Goal: Information Seeking & Learning: Learn about a topic

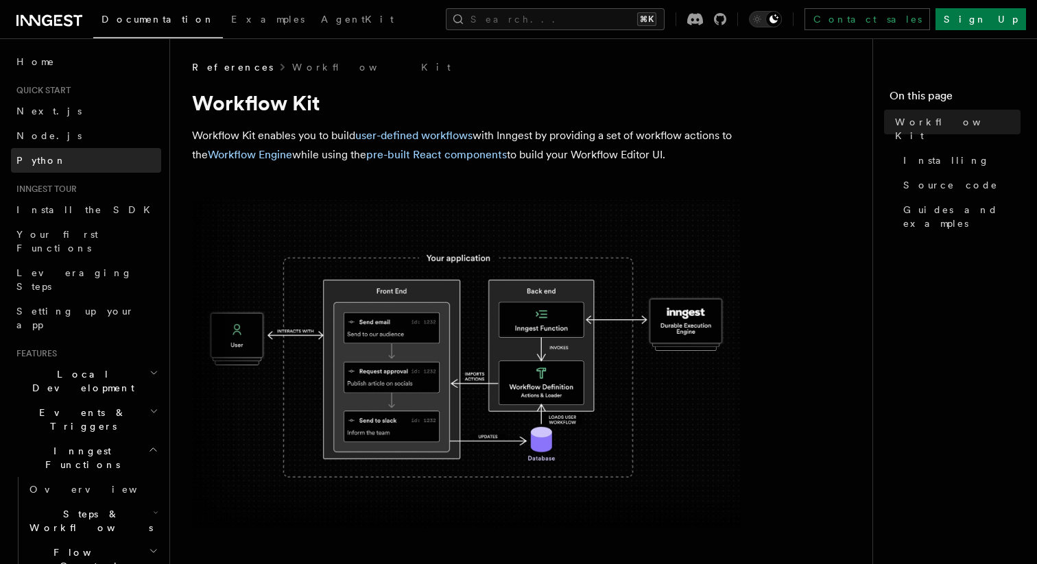
click at [47, 155] on span "Python" at bounding box center [41, 160] width 50 height 11
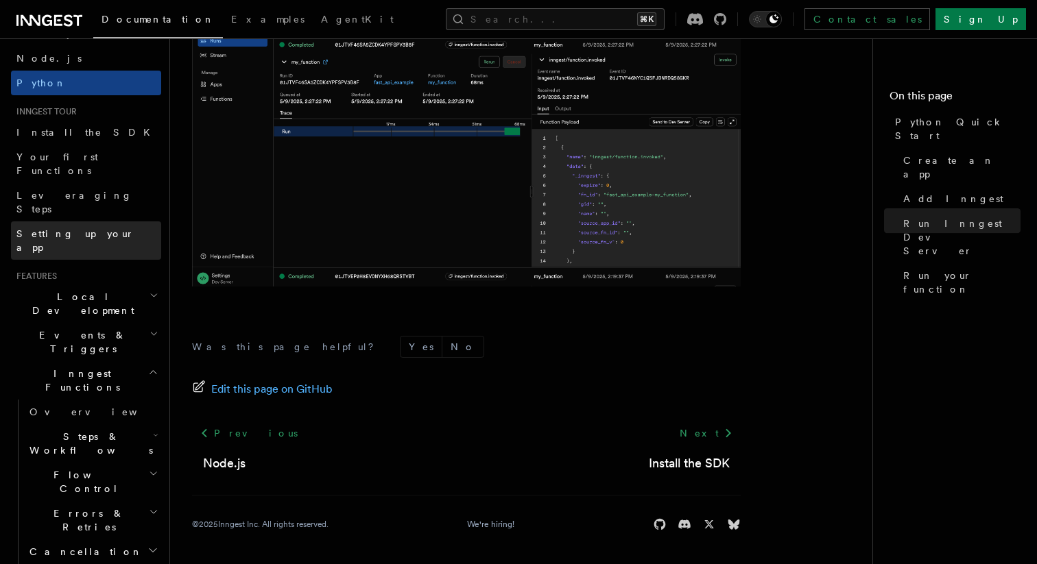
scroll to position [93, 0]
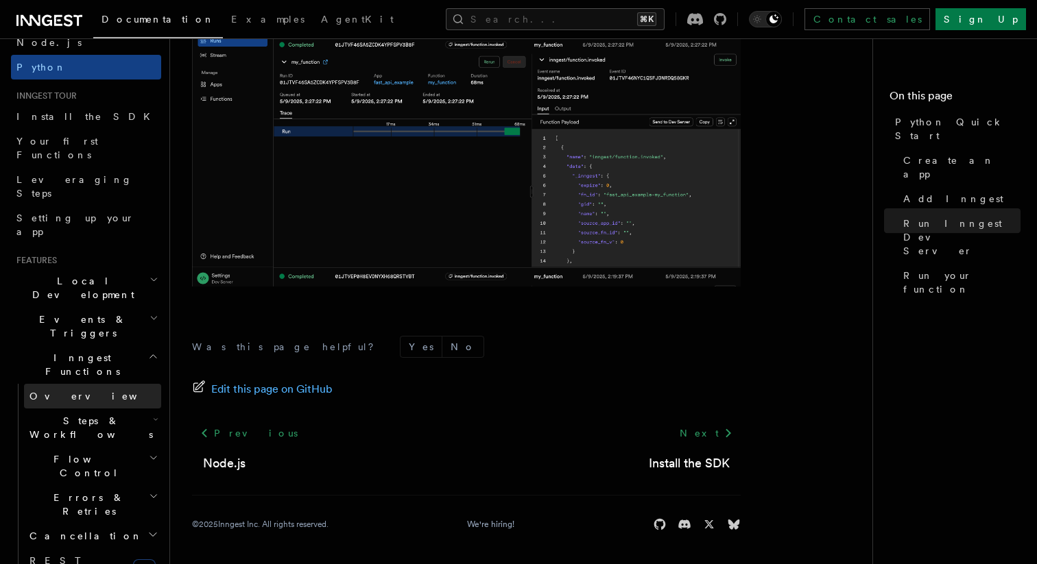
click at [65, 391] on span "Overview" at bounding box center [99, 396] width 141 height 11
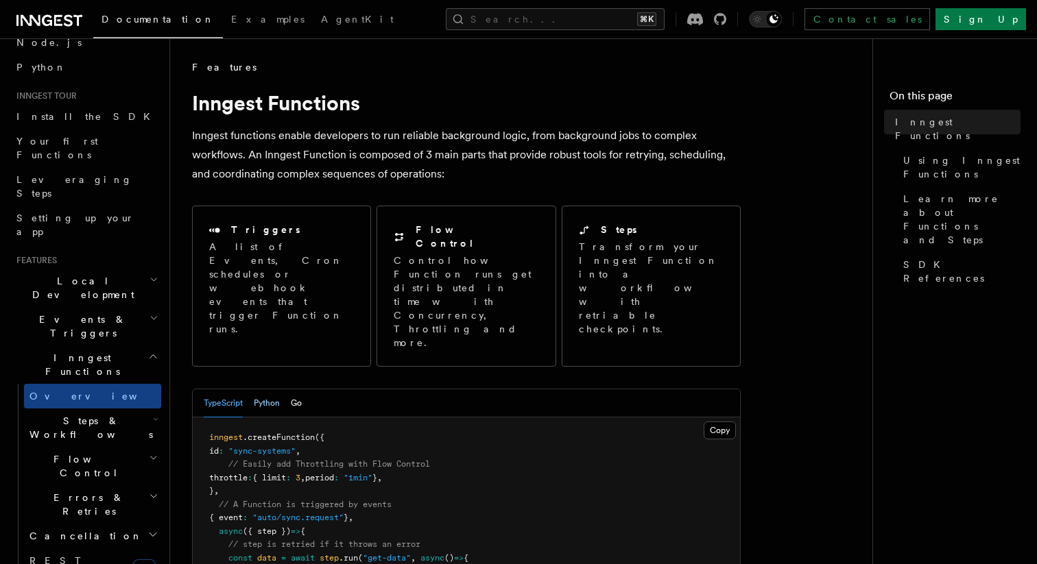
click at [267, 390] on button "Python" at bounding box center [267, 404] width 26 height 28
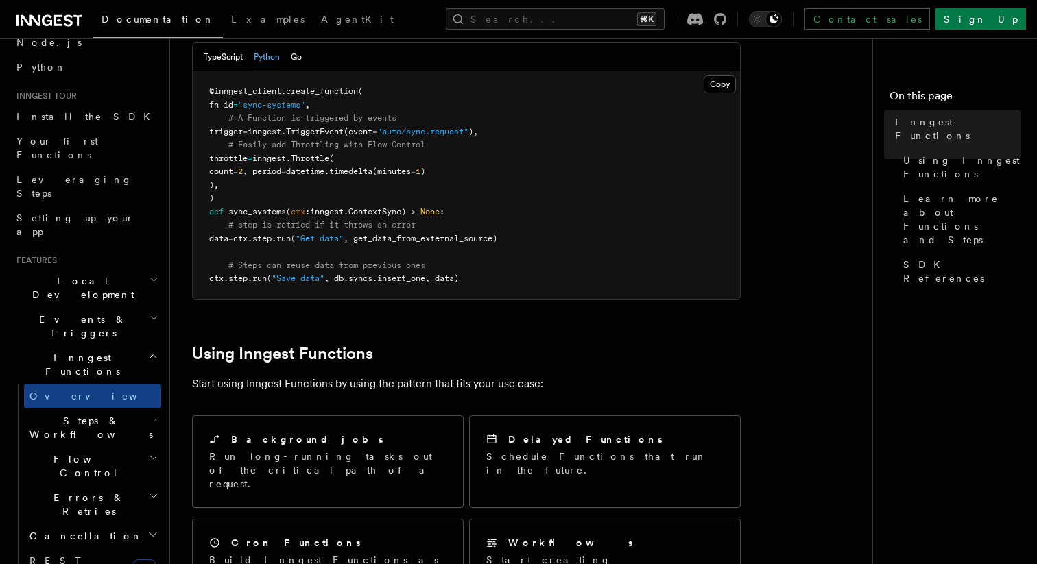
scroll to position [347, 0]
click at [125, 409] on h2 "Steps & Workflows" at bounding box center [92, 428] width 137 height 38
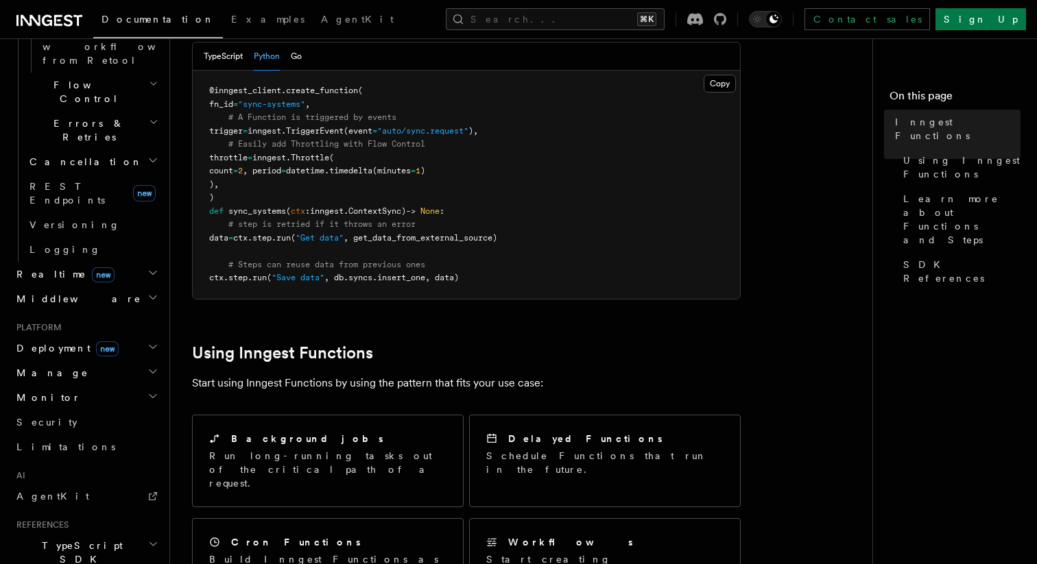
scroll to position [925, 0]
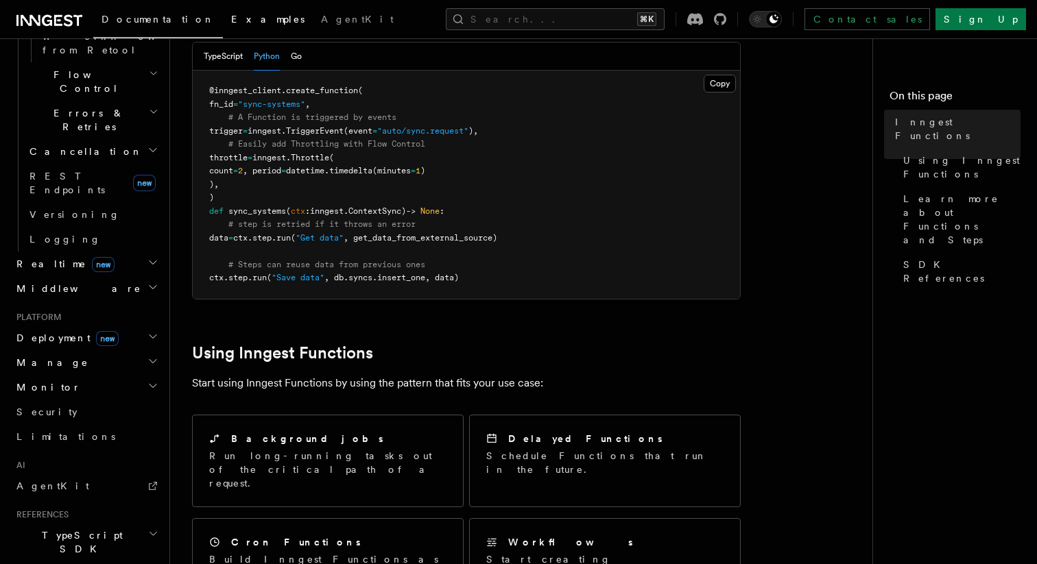
click at [231, 20] on span "Examples" at bounding box center [267, 19] width 73 height 11
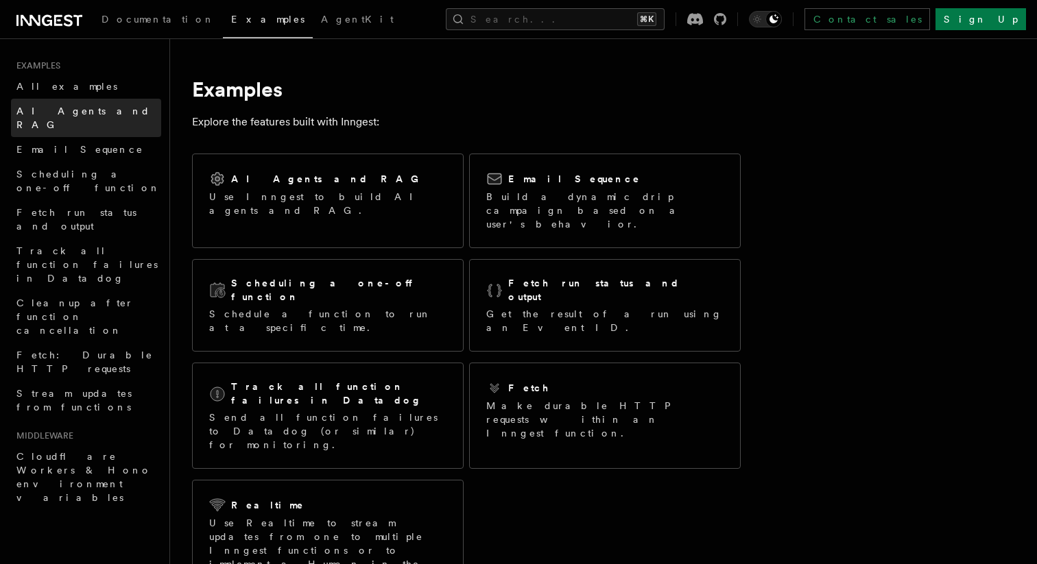
click at [96, 115] on span "AI Agents and RAG" at bounding box center [83, 118] width 134 height 25
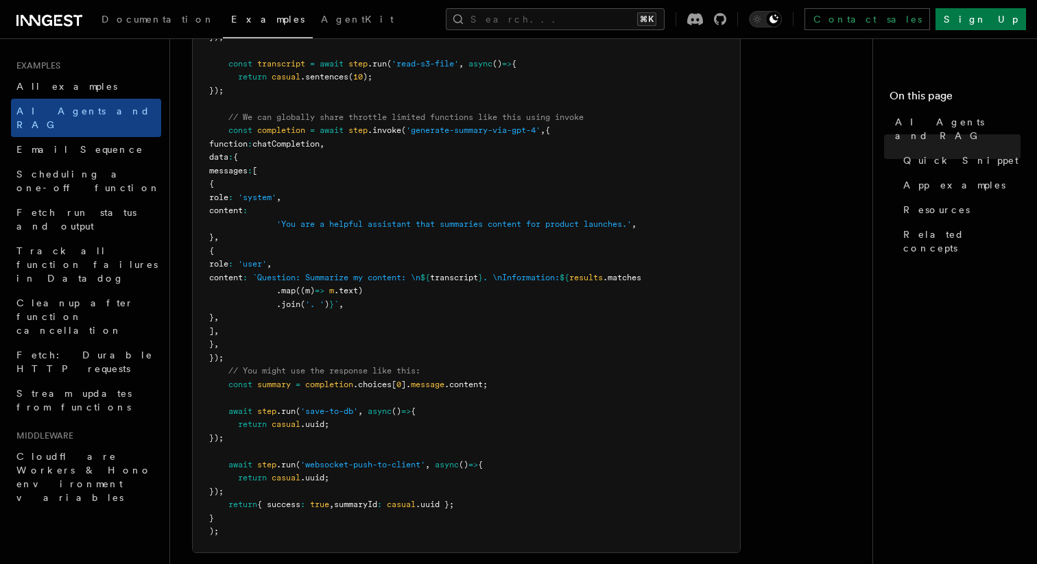
scroll to position [879, 0]
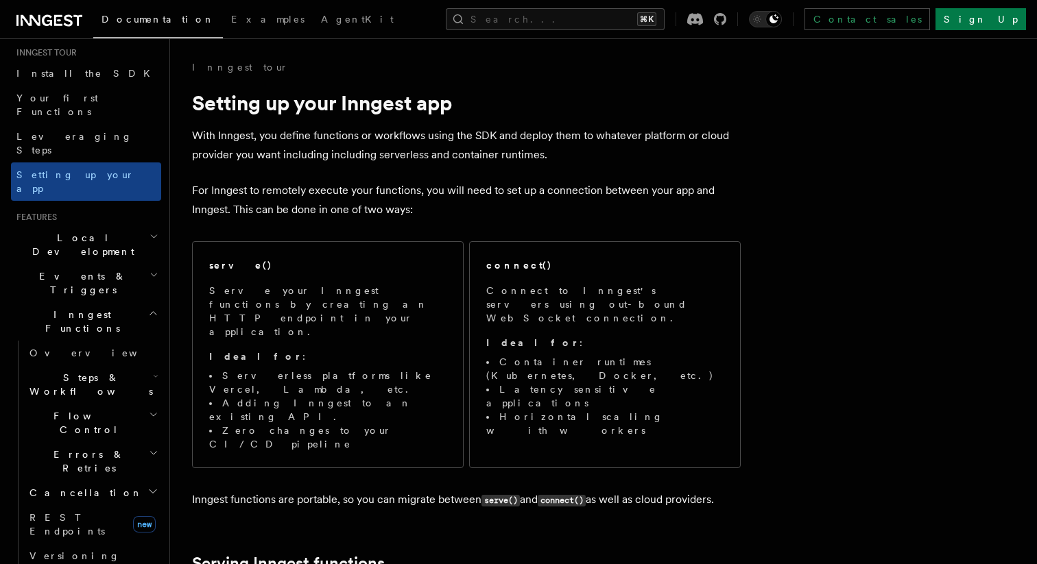
scroll to position [119, 0]
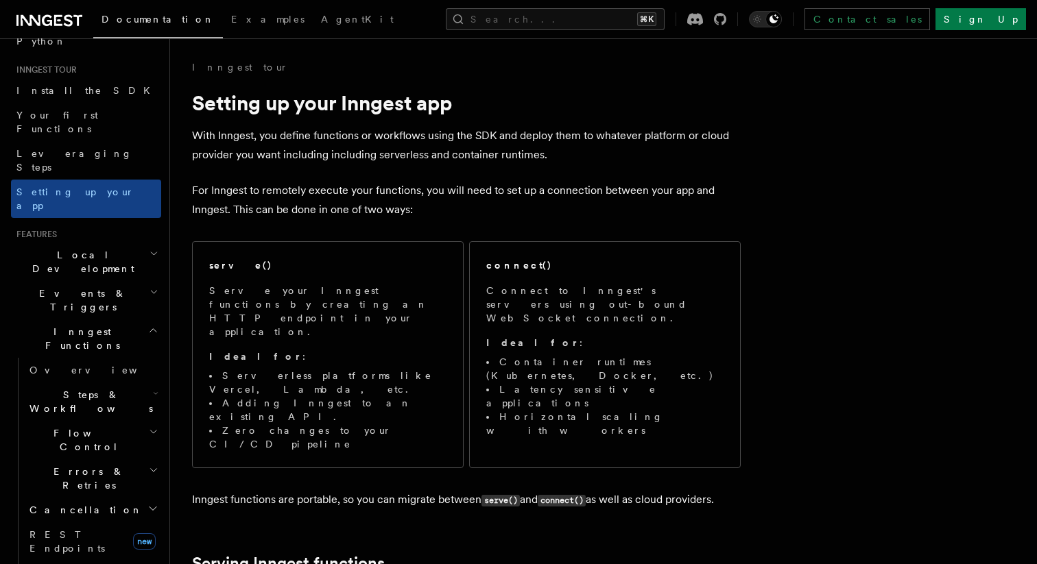
click at [145, 243] on h2 "Local Development" at bounding box center [86, 262] width 150 height 38
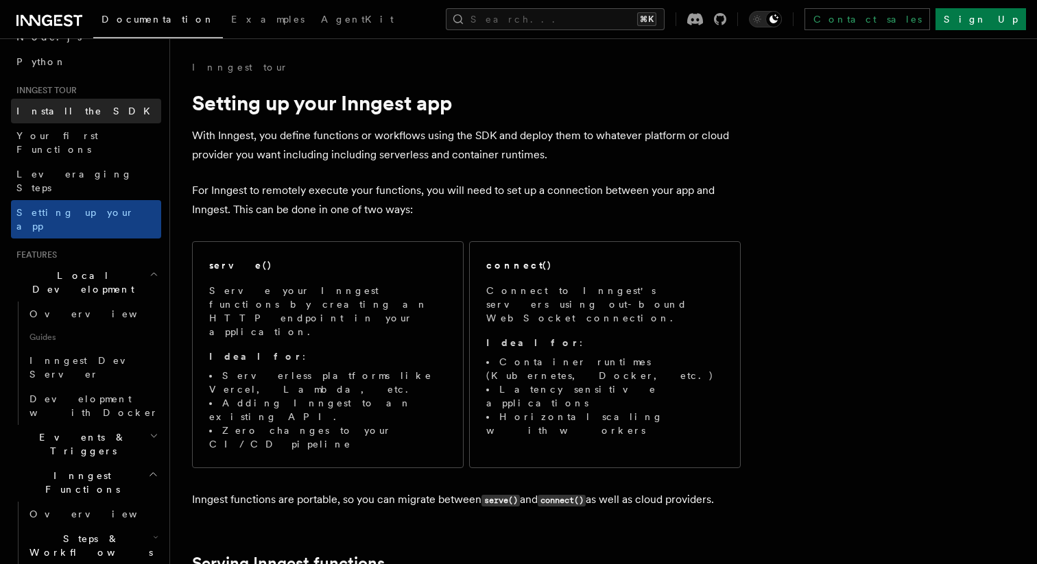
scroll to position [38, 0]
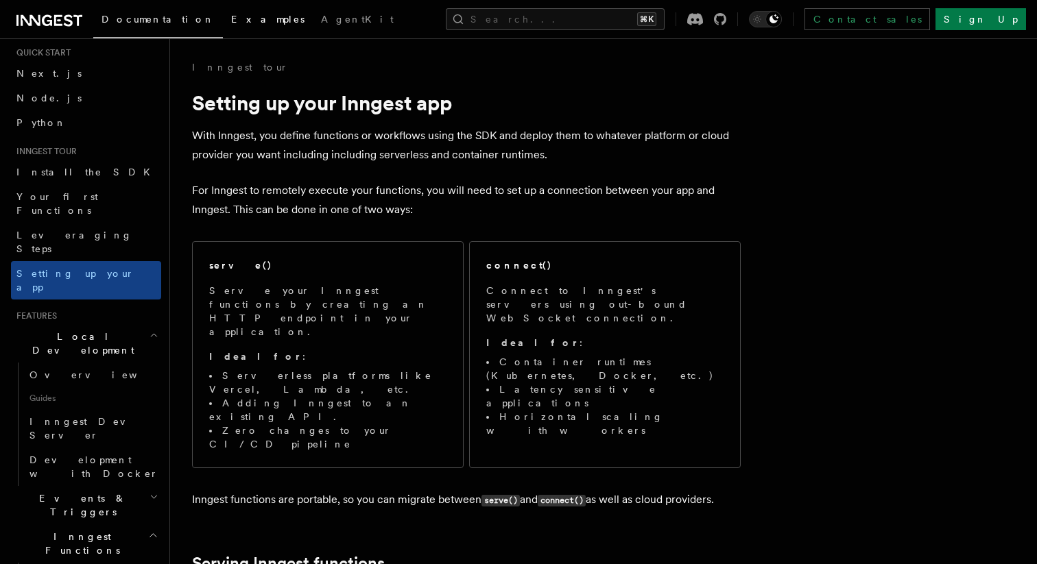
click at [231, 21] on span "Examples" at bounding box center [267, 19] width 73 height 11
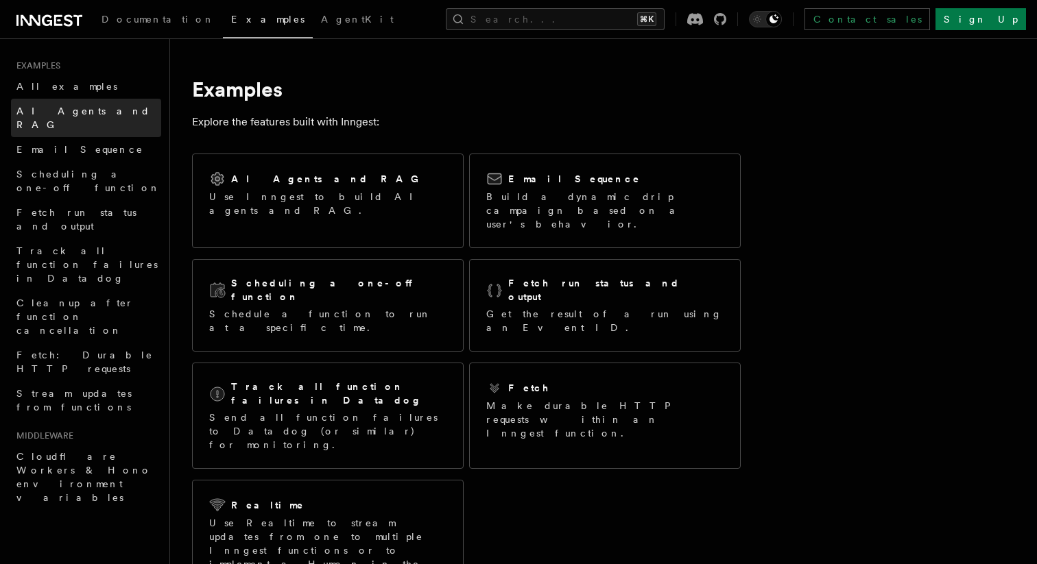
click at [97, 112] on span "AI Agents and RAG" at bounding box center [83, 118] width 134 height 25
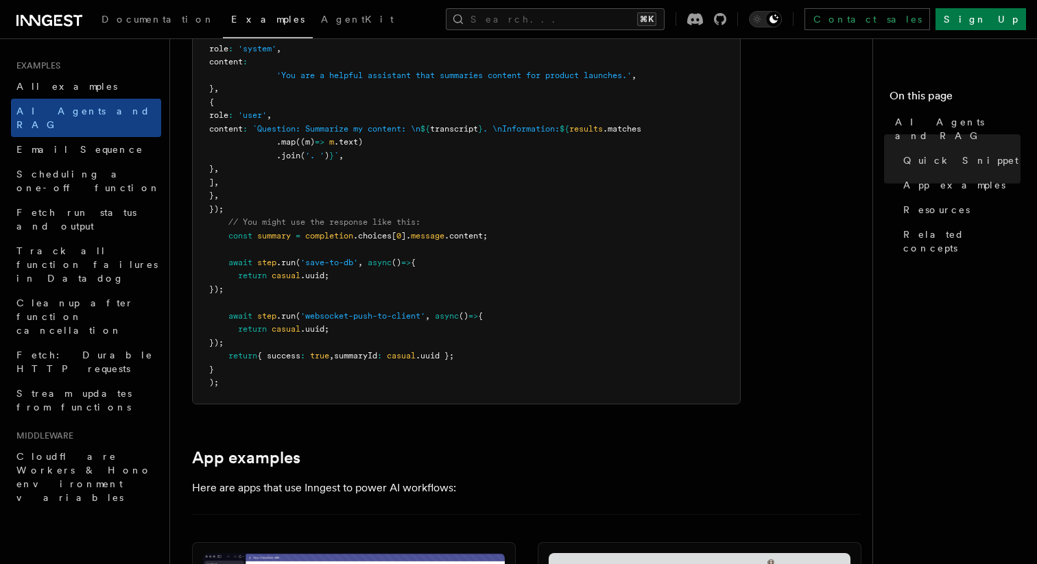
scroll to position [1332, 0]
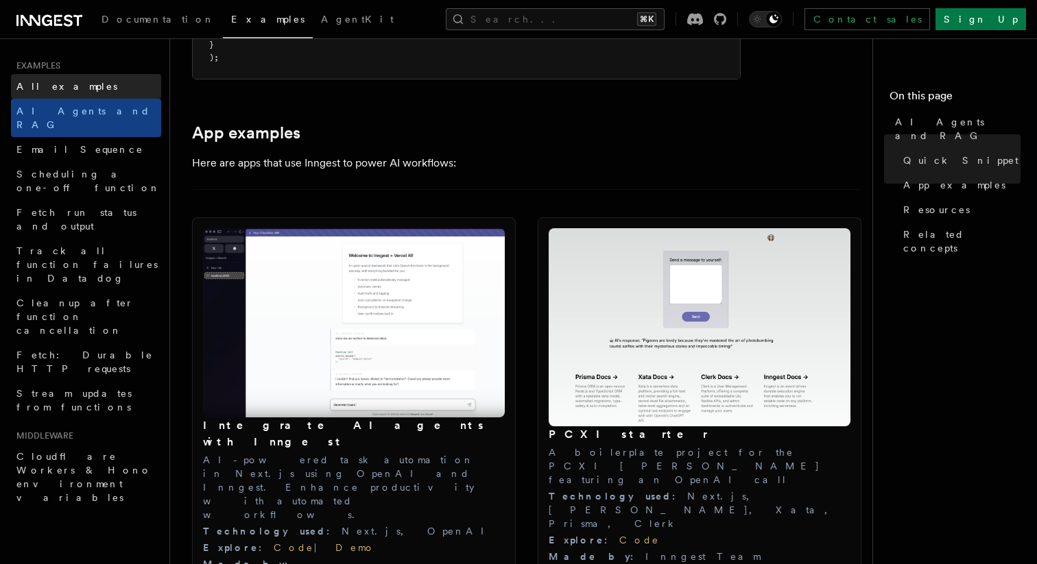
click at [67, 84] on span "All examples" at bounding box center [66, 86] width 101 height 11
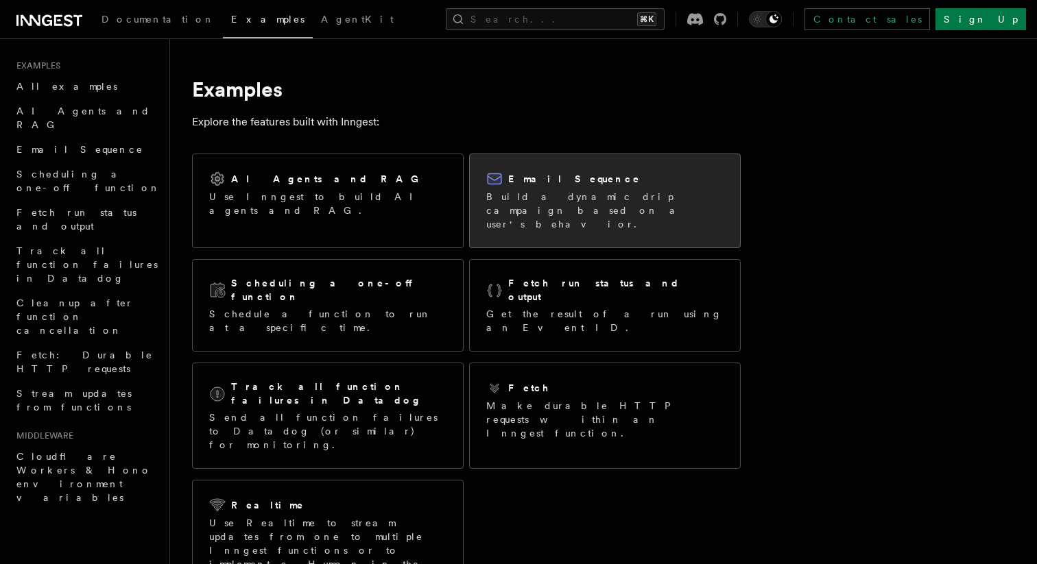
click at [563, 198] on p "Build a dynamic drip campaign based on a user's behavior." at bounding box center [604, 210] width 237 height 41
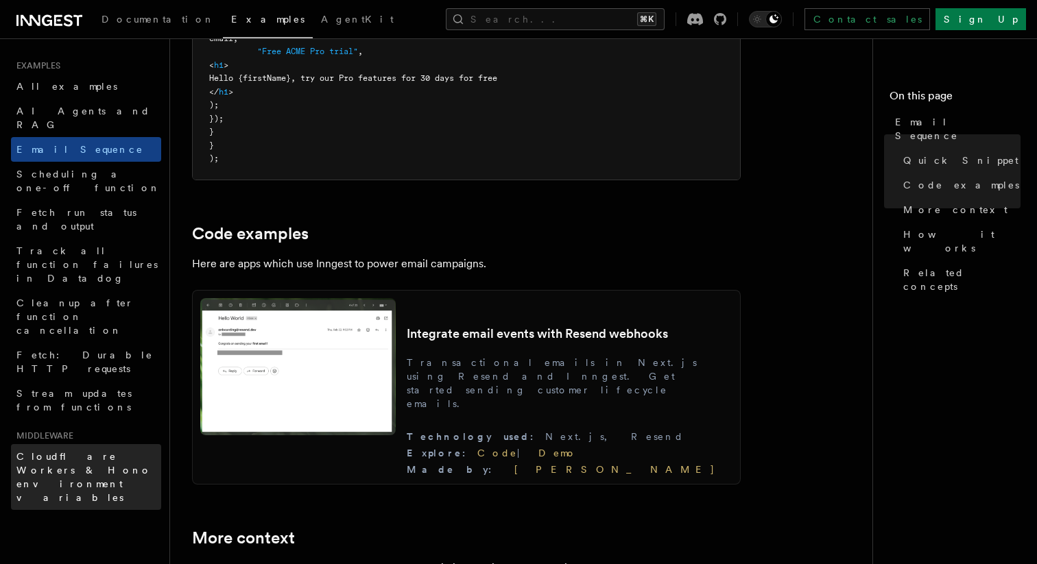
scroll to position [1099, 0]
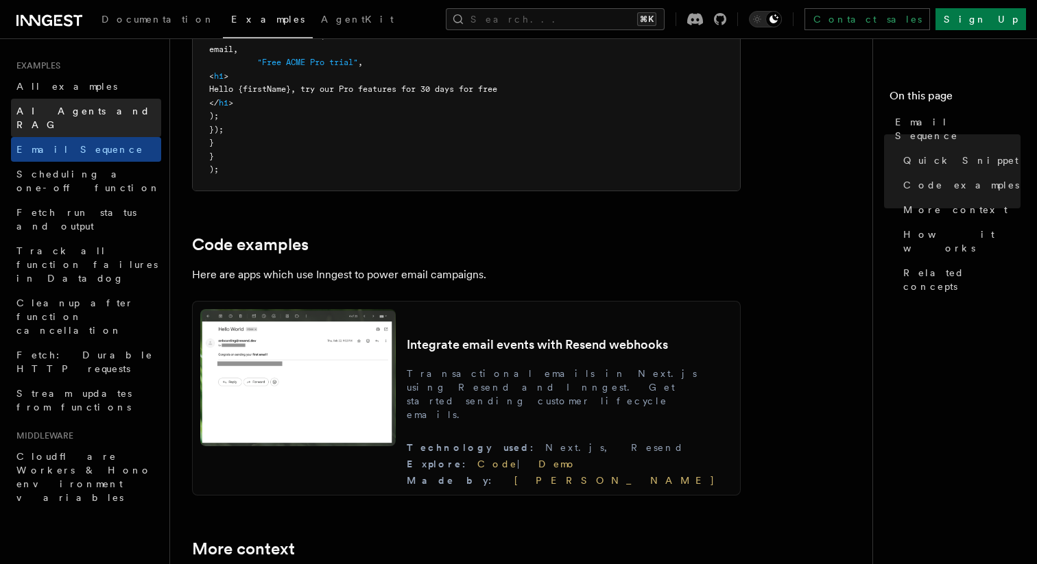
click at [104, 112] on link "AI Agents and RAG" at bounding box center [86, 118] width 150 height 38
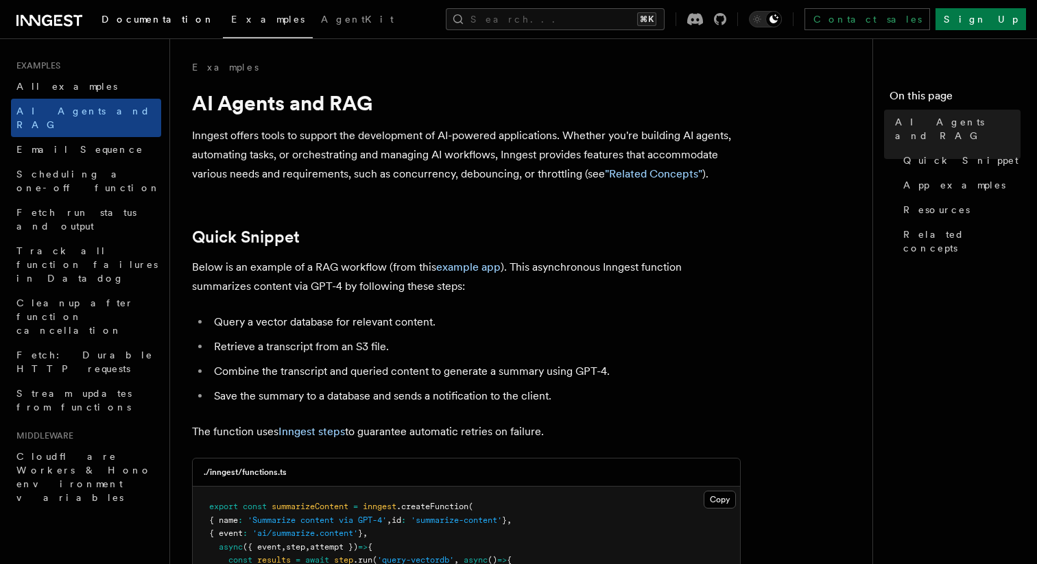
click at [156, 19] on span "Documentation" at bounding box center [158, 19] width 113 height 11
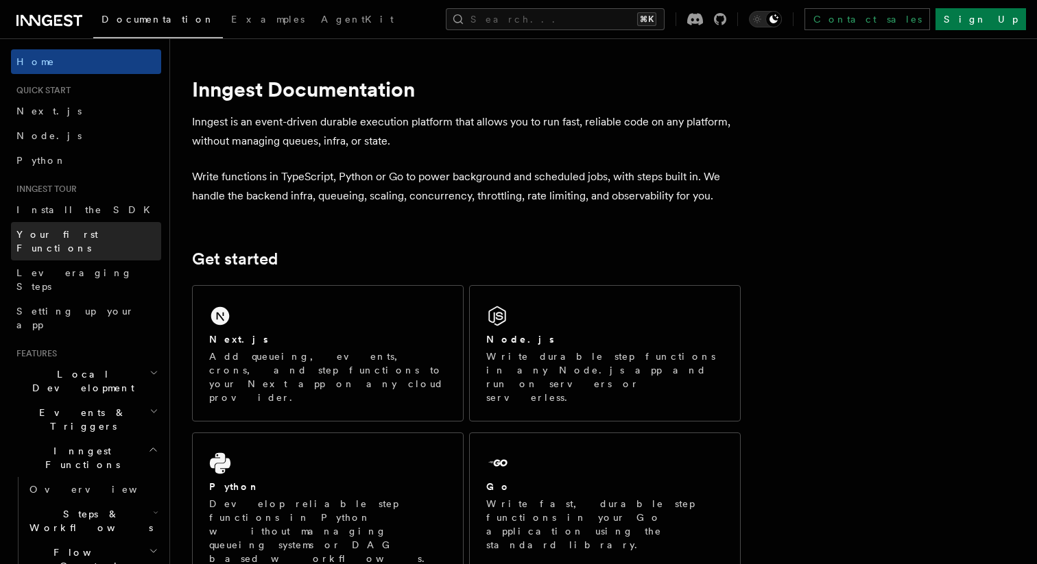
click at [104, 231] on link "Your first Functions" at bounding box center [86, 241] width 150 height 38
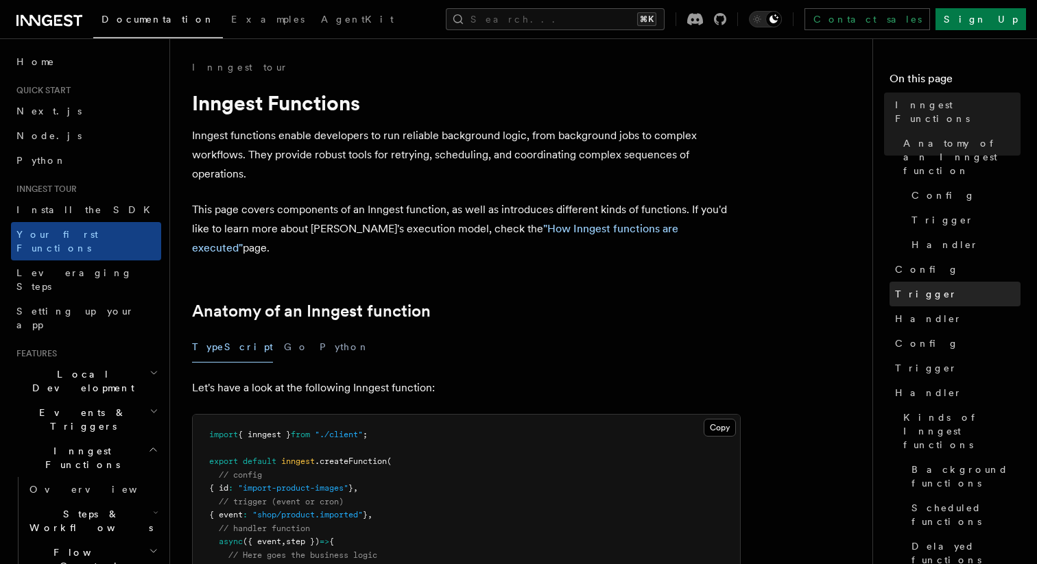
scroll to position [16, 0]
click at [989, 259] on link "Config" at bounding box center [955, 271] width 131 height 25
click at [921, 264] on span "Config" at bounding box center [927, 271] width 64 height 14
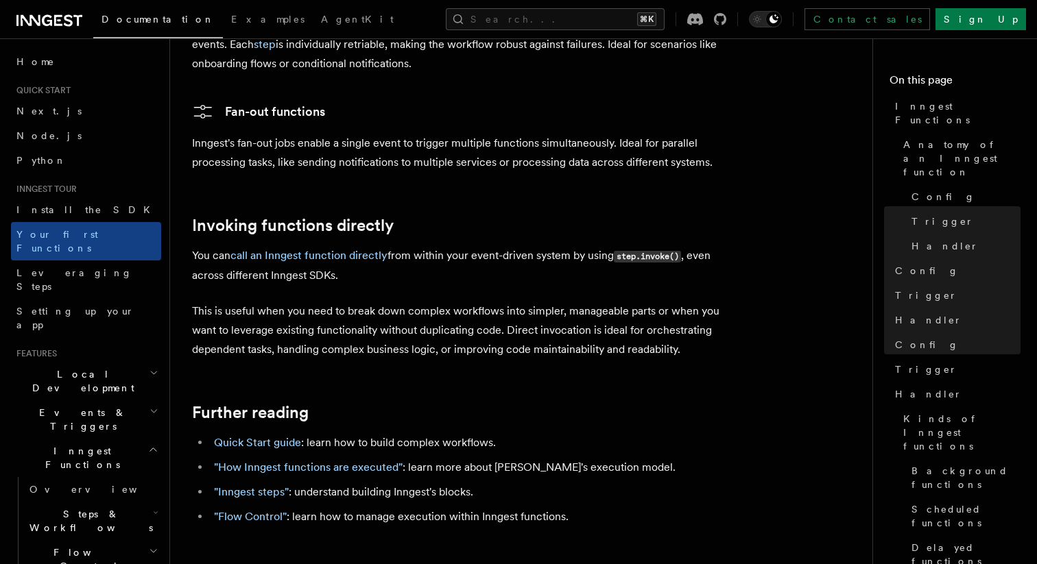
scroll to position [2681, 0]
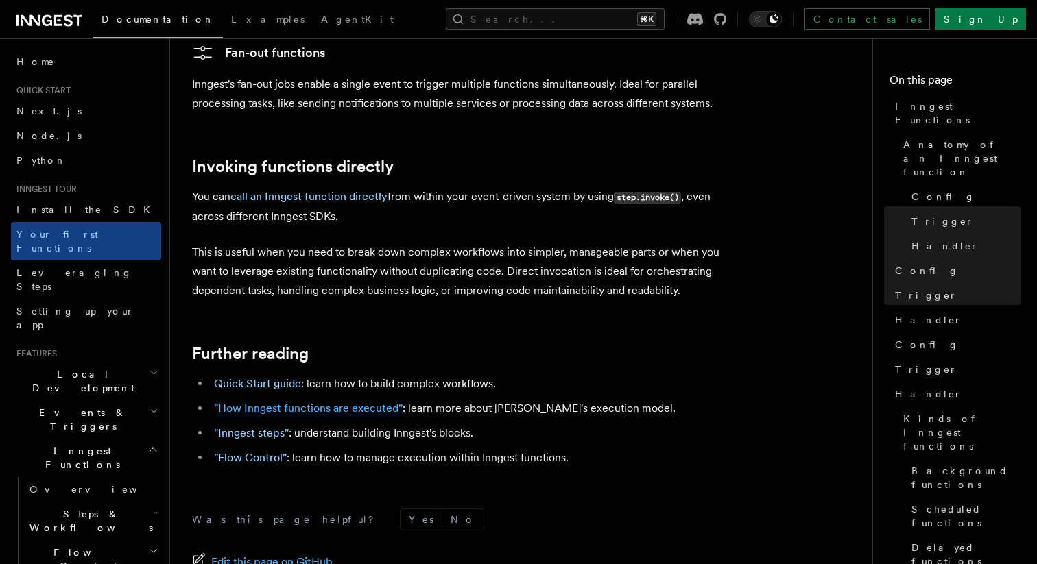
click at [351, 402] on link ""How Inngest functions are executed"" at bounding box center [308, 408] width 189 height 13
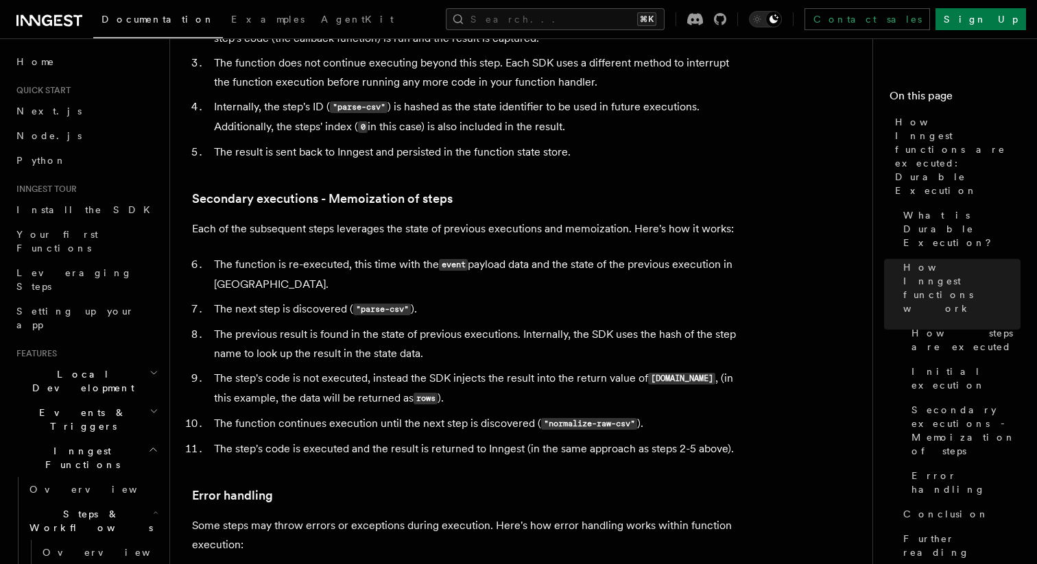
scroll to position [1594, 0]
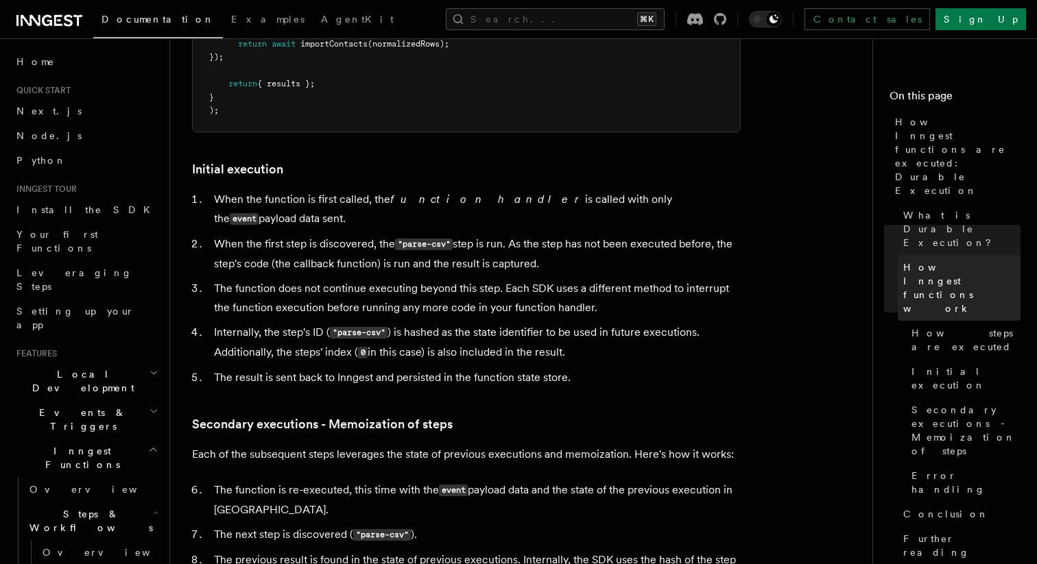
click at [949, 261] on span "How Inngest functions work" at bounding box center [961, 288] width 117 height 55
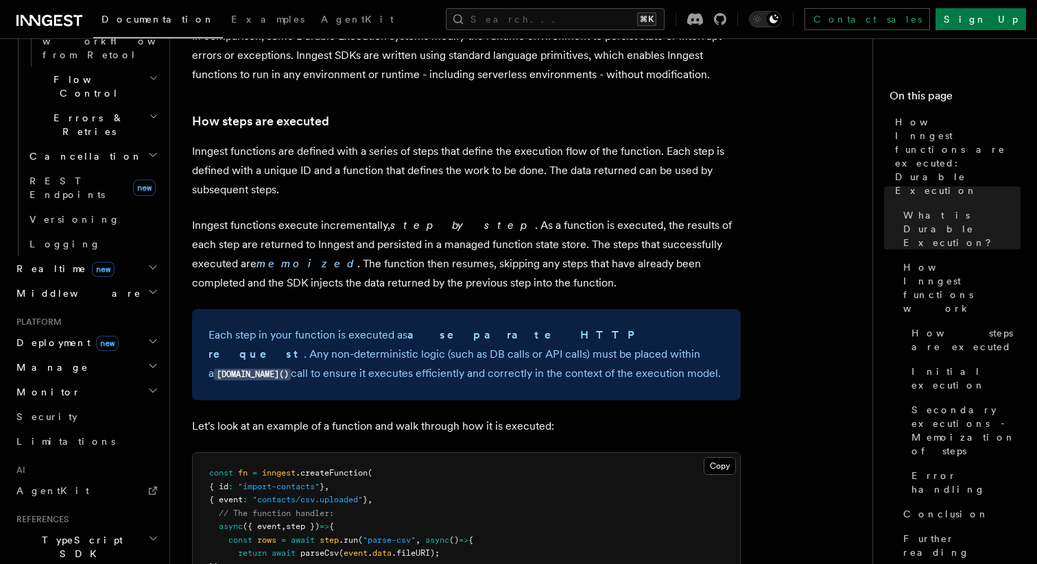
scroll to position [925, 0]
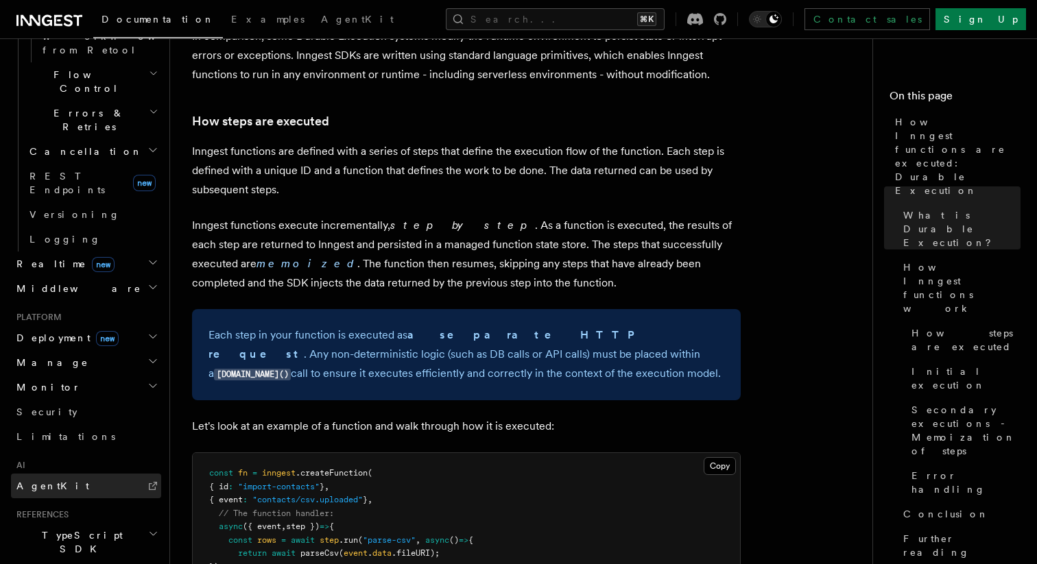
click at [56, 474] on link "AgentKit" at bounding box center [86, 486] width 150 height 25
